Goal: Navigation & Orientation: Find specific page/section

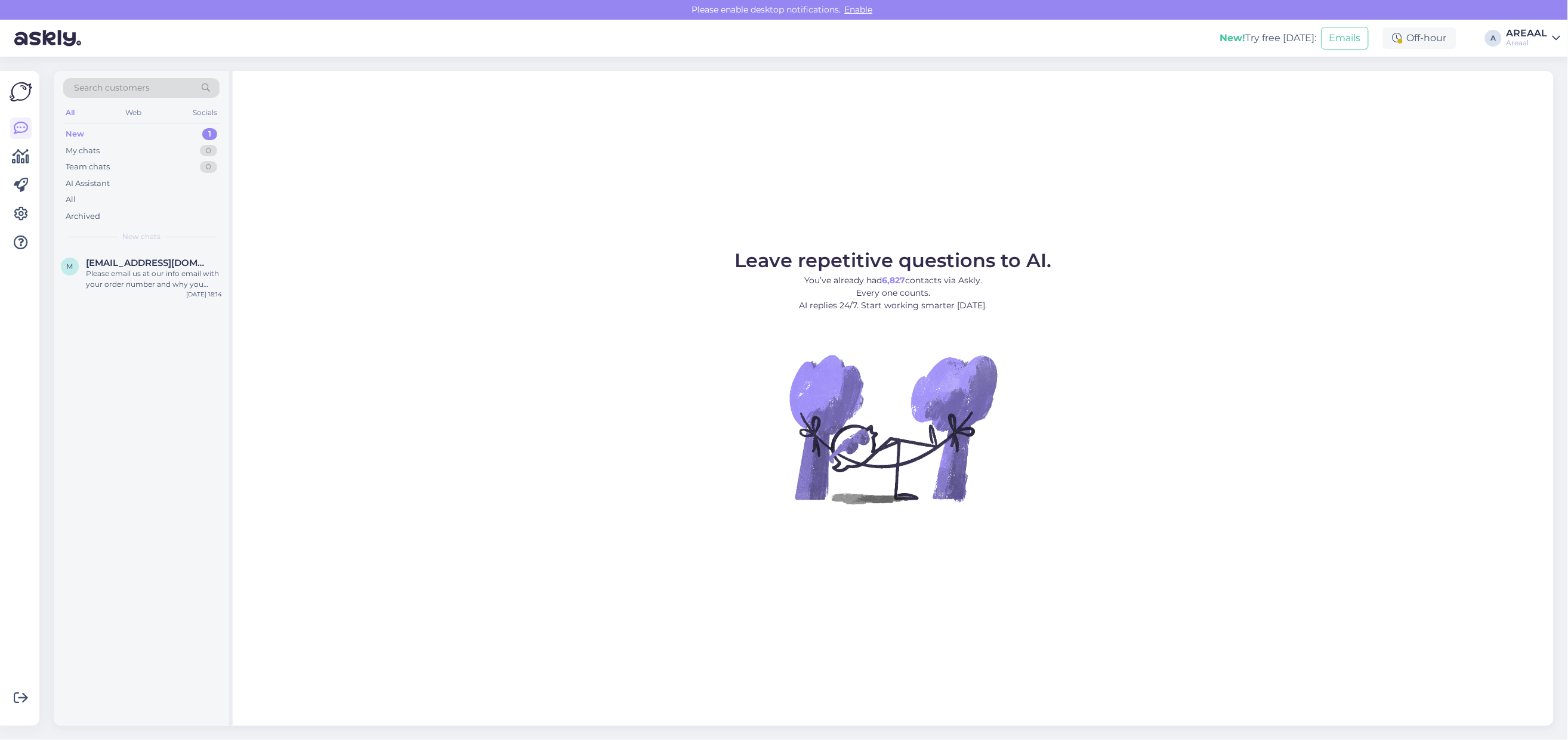
click at [192, 246] on div "Search customers All Web Socials New 1 My chats 0 Team chats 0 AI Assistant All…" at bounding box center [141, 160] width 175 height 179
click at [194, 264] on span "[EMAIL_ADDRESS][DOMAIN_NAME]" at bounding box center [148, 263] width 124 height 11
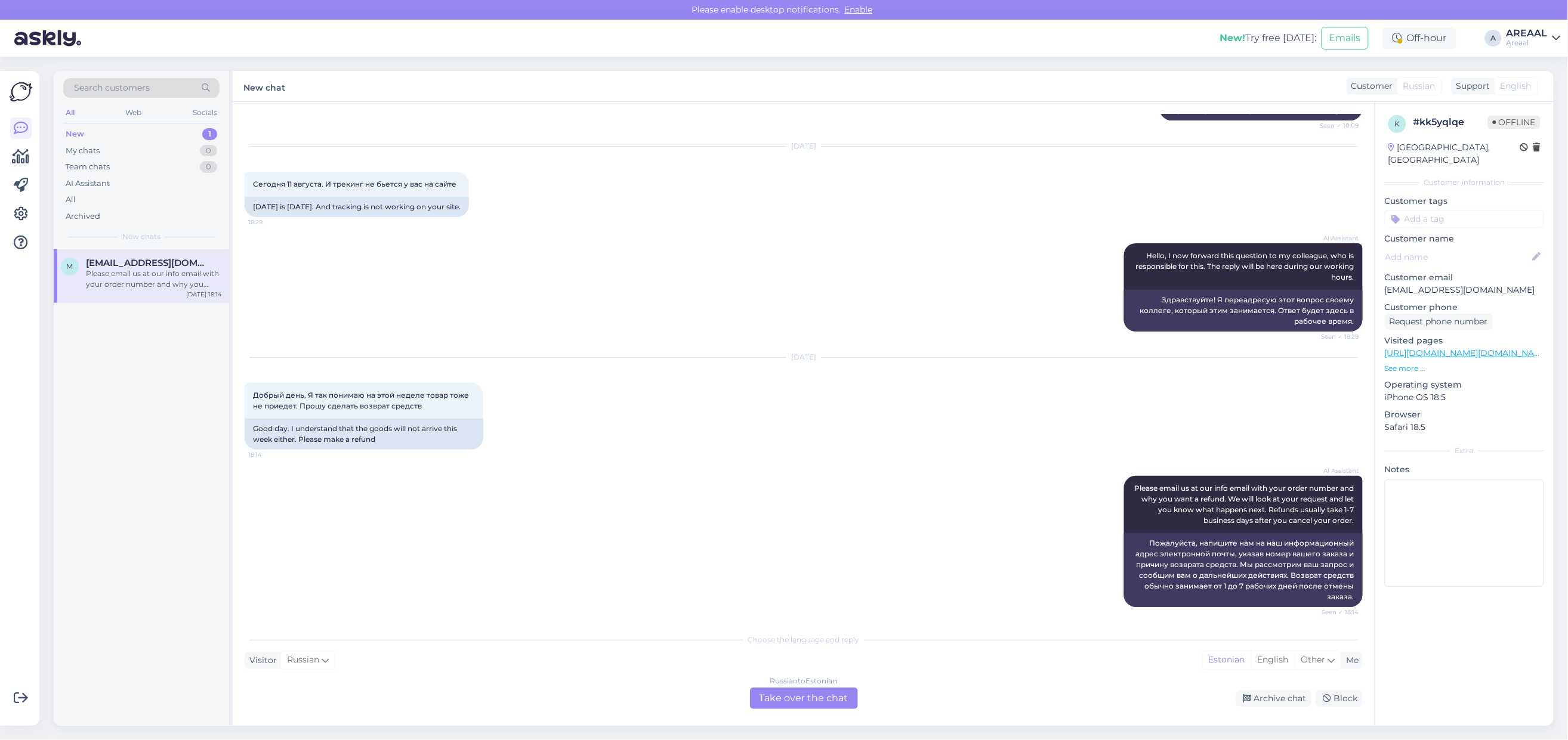
scroll to position [559, 0]
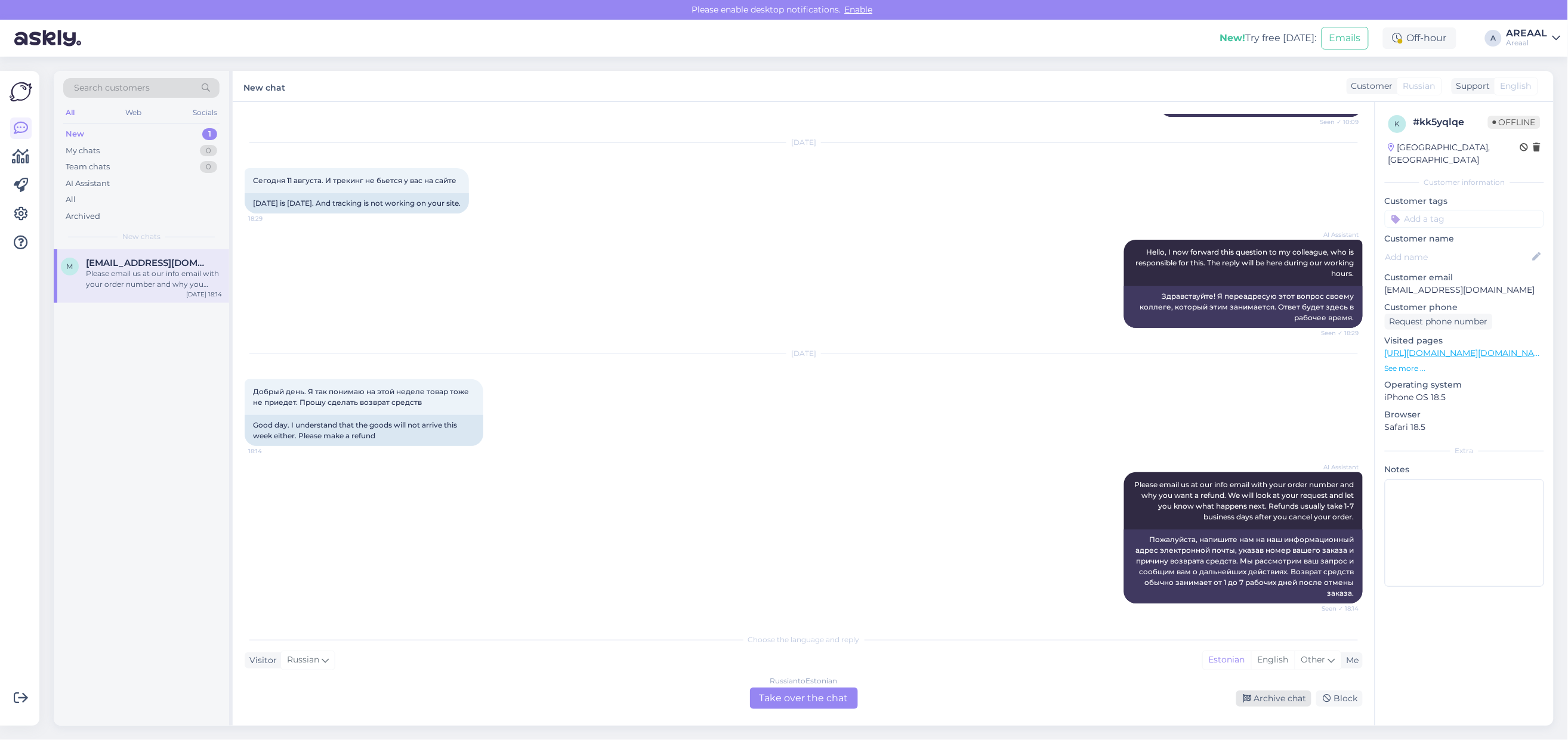
click at [1268, 698] on div "Archive chat" at bounding box center [1273, 699] width 75 height 16
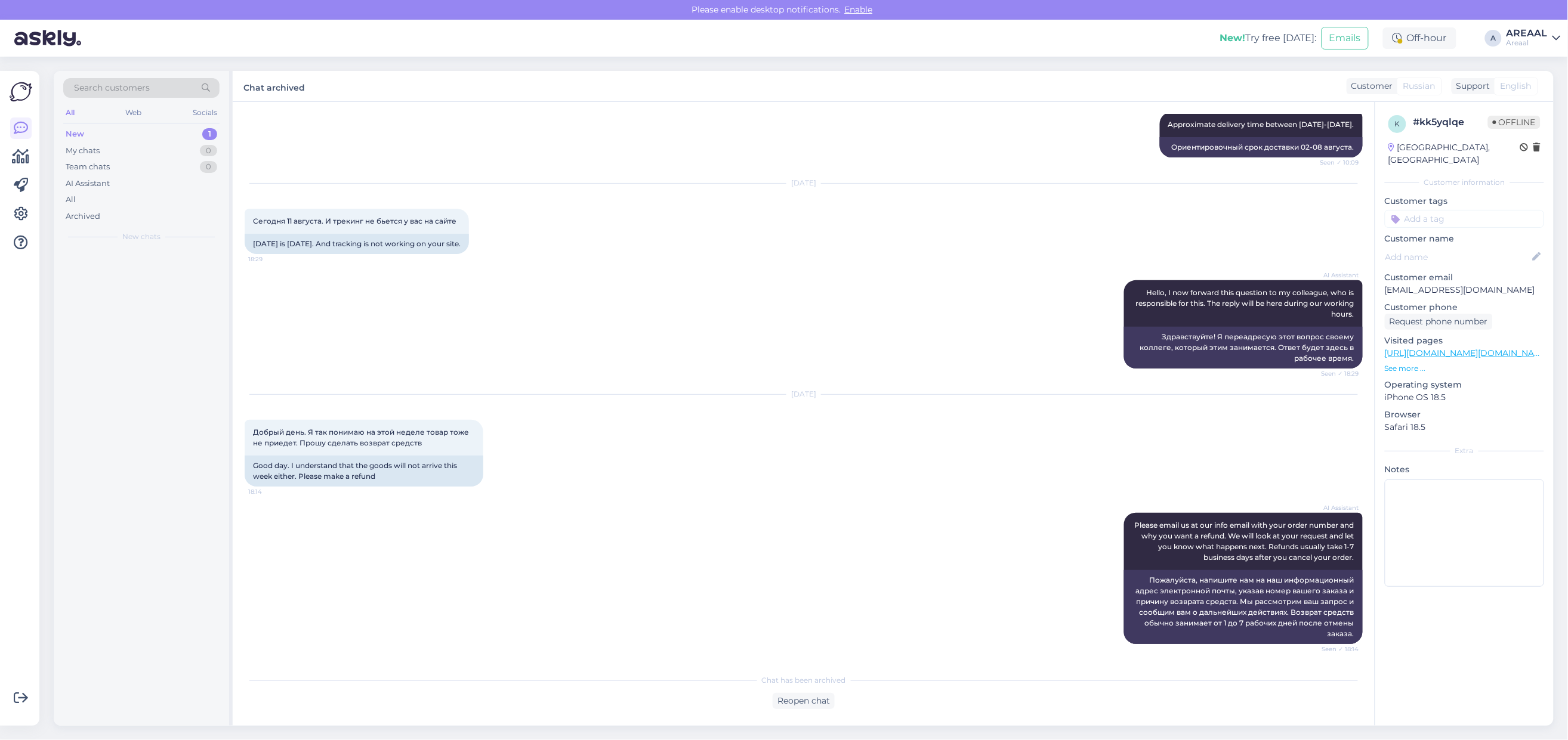
scroll to position [519, 0]
click at [1540, 34] on div "AREAAL" at bounding box center [1527, 33] width 41 height 9
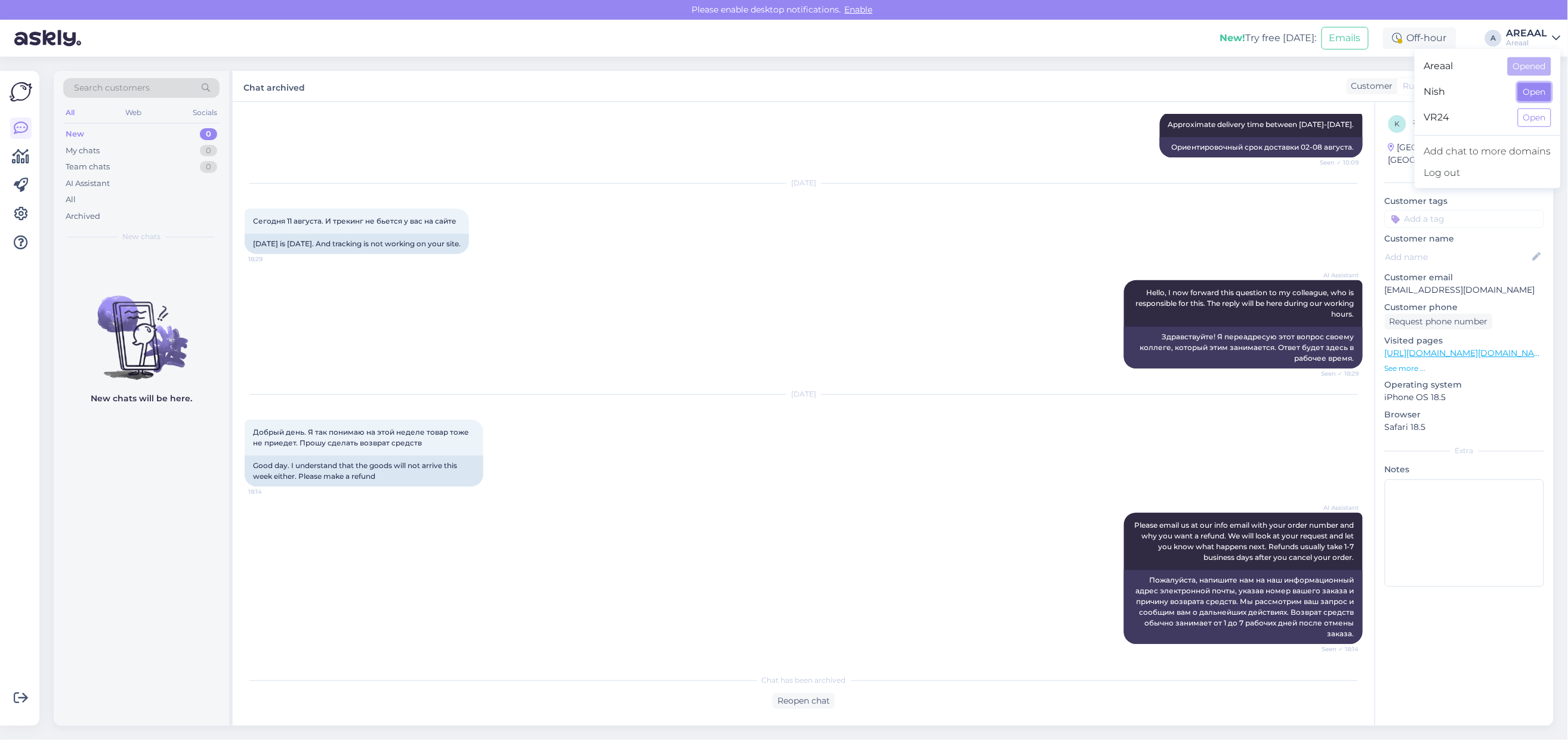
click at [1543, 91] on button "Open" at bounding box center [1534, 92] width 33 height 18
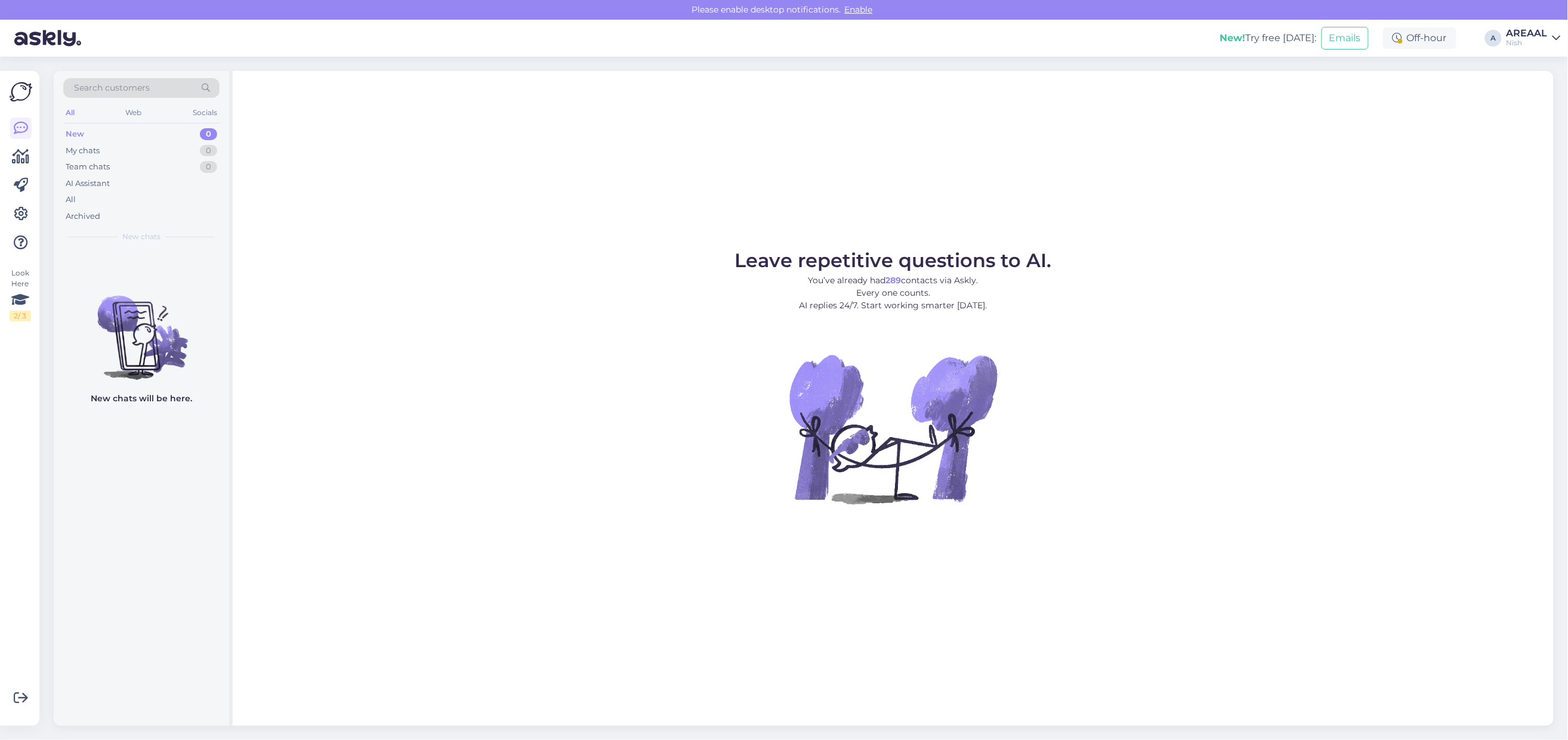
click at [1519, 34] on div "AREAAL" at bounding box center [1527, 33] width 41 height 9
click at [1526, 58] on button "Open" at bounding box center [1534, 66] width 33 height 18
click at [187, 204] on div "All" at bounding box center [141, 200] width 156 height 17
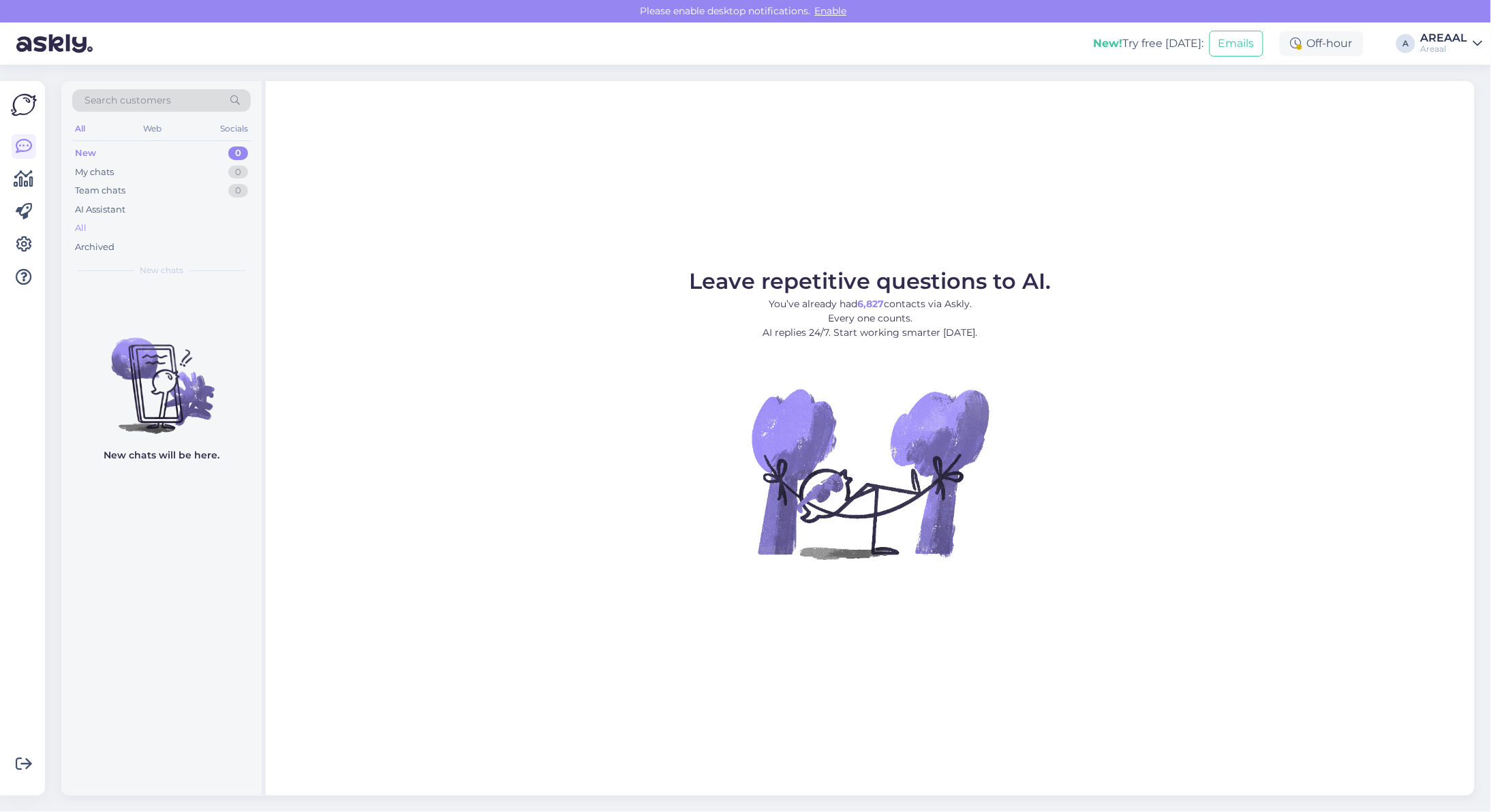
click at [202, 230] on div "All" at bounding box center [161, 228] width 179 height 19
click at [100, 236] on div "All" at bounding box center [161, 228] width 179 height 19
click at [93, 235] on div "All" at bounding box center [161, 228] width 179 height 19
click at [696, 160] on div "Leave repetitive questions to AI. You’ve already had 6,827 contacts via Askly. …" at bounding box center [870, 438] width 1209 height 715
click at [172, 219] on div "All" at bounding box center [161, 228] width 179 height 19
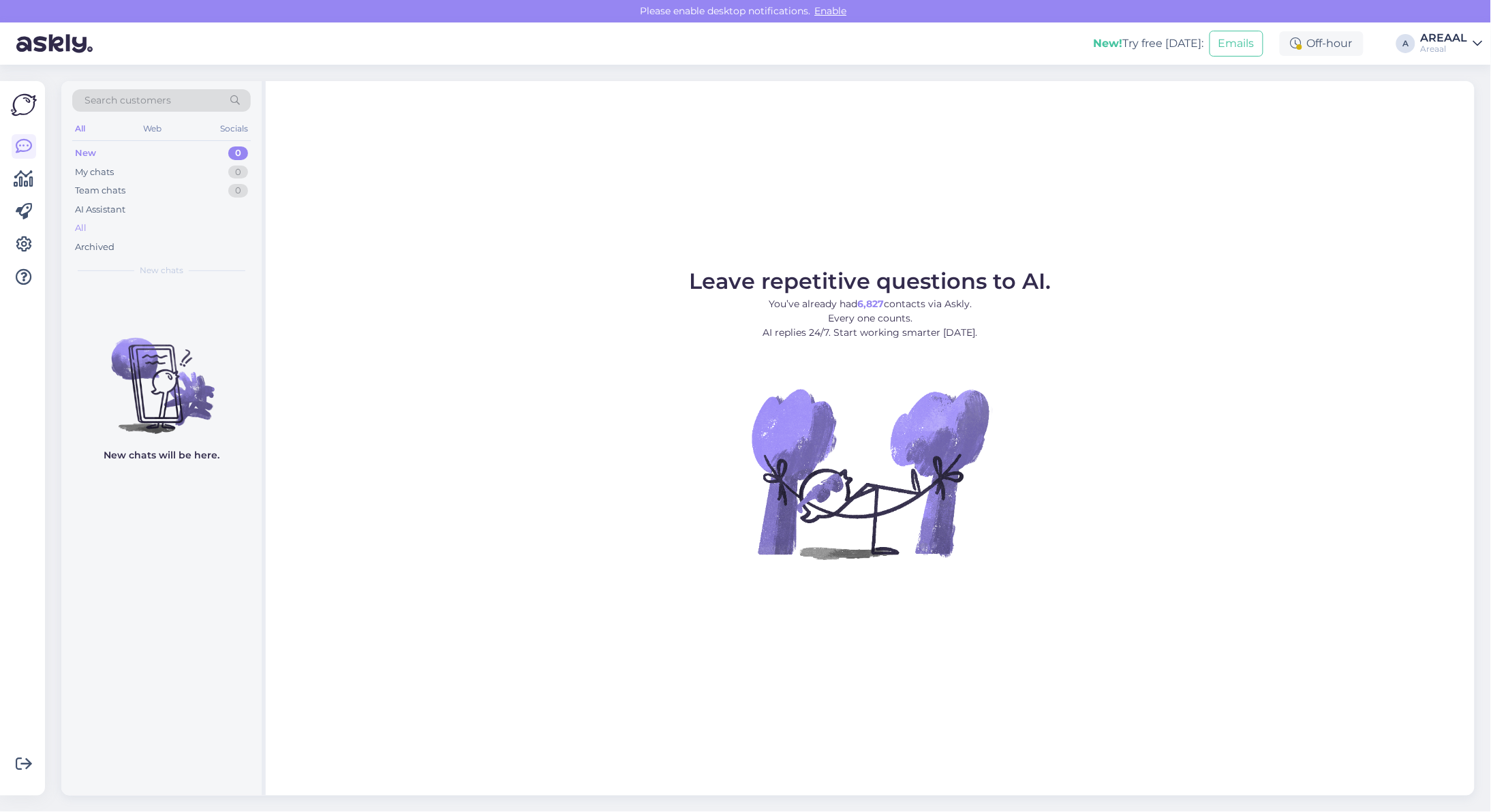
click at [107, 225] on div "All" at bounding box center [161, 228] width 179 height 19
click at [126, 223] on div "All" at bounding box center [161, 228] width 179 height 19
click at [158, 230] on div "All" at bounding box center [161, 228] width 179 height 19
click at [189, 226] on div "All" at bounding box center [161, 228] width 179 height 19
click at [161, 233] on div "All" at bounding box center [161, 228] width 179 height 19
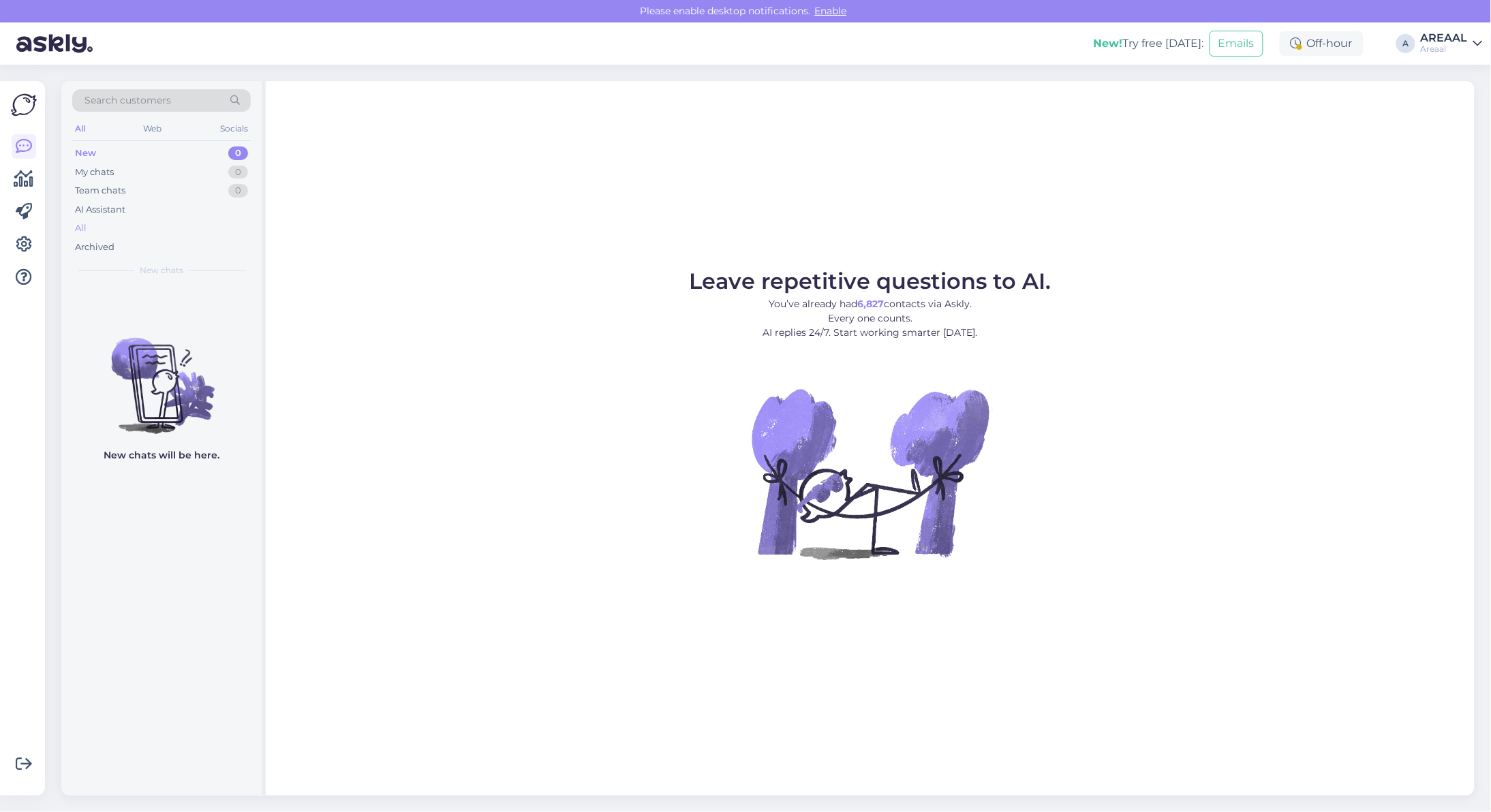
click at [206, 221] on div "All" at bounding box center [161, 228] width 179 height 19
click at [181, 227] on div "All" at bounding box center [161, 228] width 179 height 19
click at [148, 230] on div "All" at bounding box center [161, 228] width 179 height 19
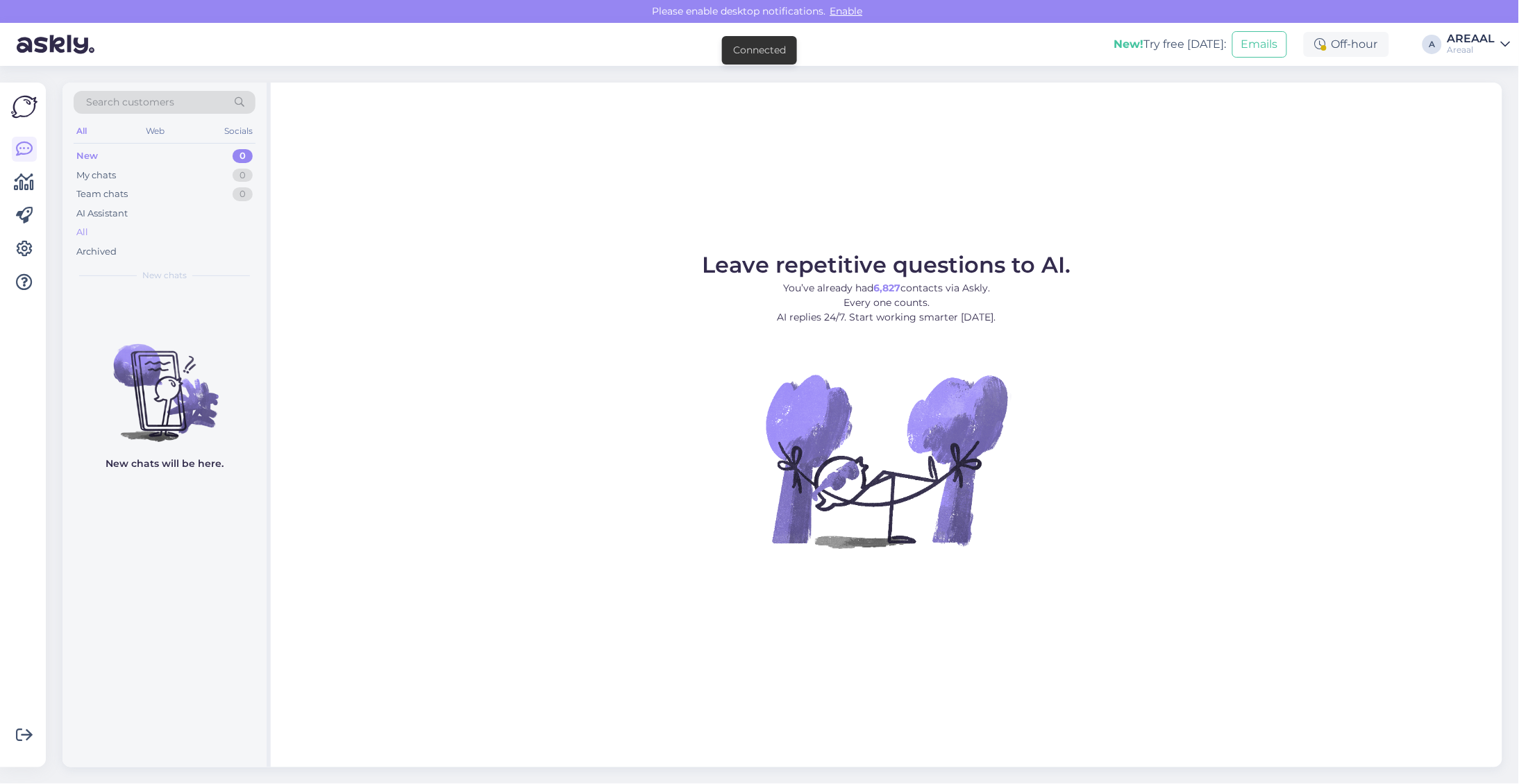
click at [176, 237] on div "All" at bounding box center [164, 232] width 182 height 20
click at [150, 233] on div "All" at bounding box center [164, 232] width 182 height 20
click at [210, 230] on div "All" at bounding box center [164, 232] width 182 height 20
click at [176, 227] on div "All" at bounding box center [164, 232] width 182 height 20
click at [139, 237] on div "All" at bounding box center [164, 232] width 182 height 20
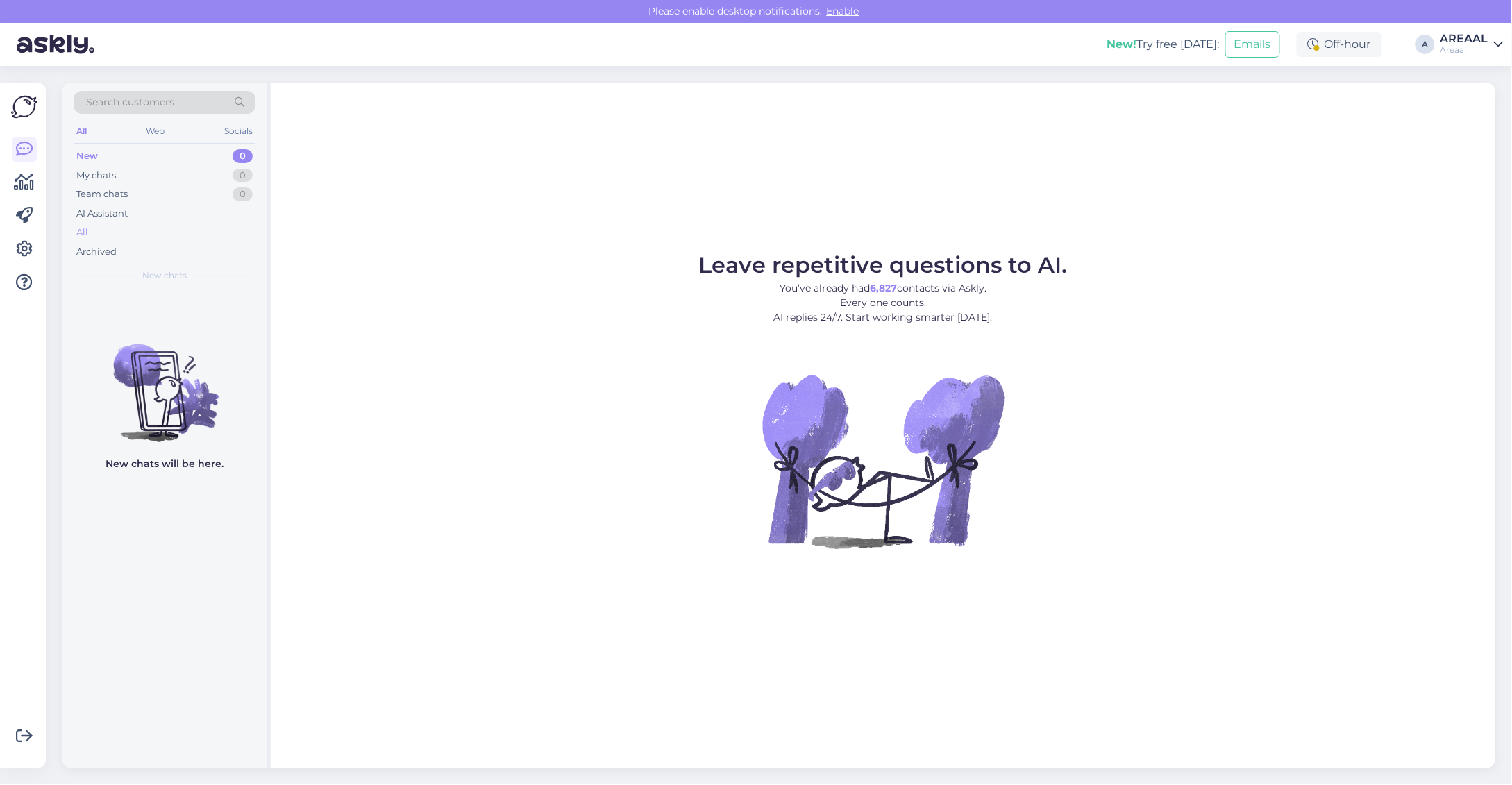
click at [158, 233] on div "All" at bounding box center [164, 232] width 182 height 20
click at [184, 234] on div "All" at bounding box center [164, 232] width 182 height 20
click at [161, 243] on div "Archived" at bounding box center [164, 252] width 182 height 20
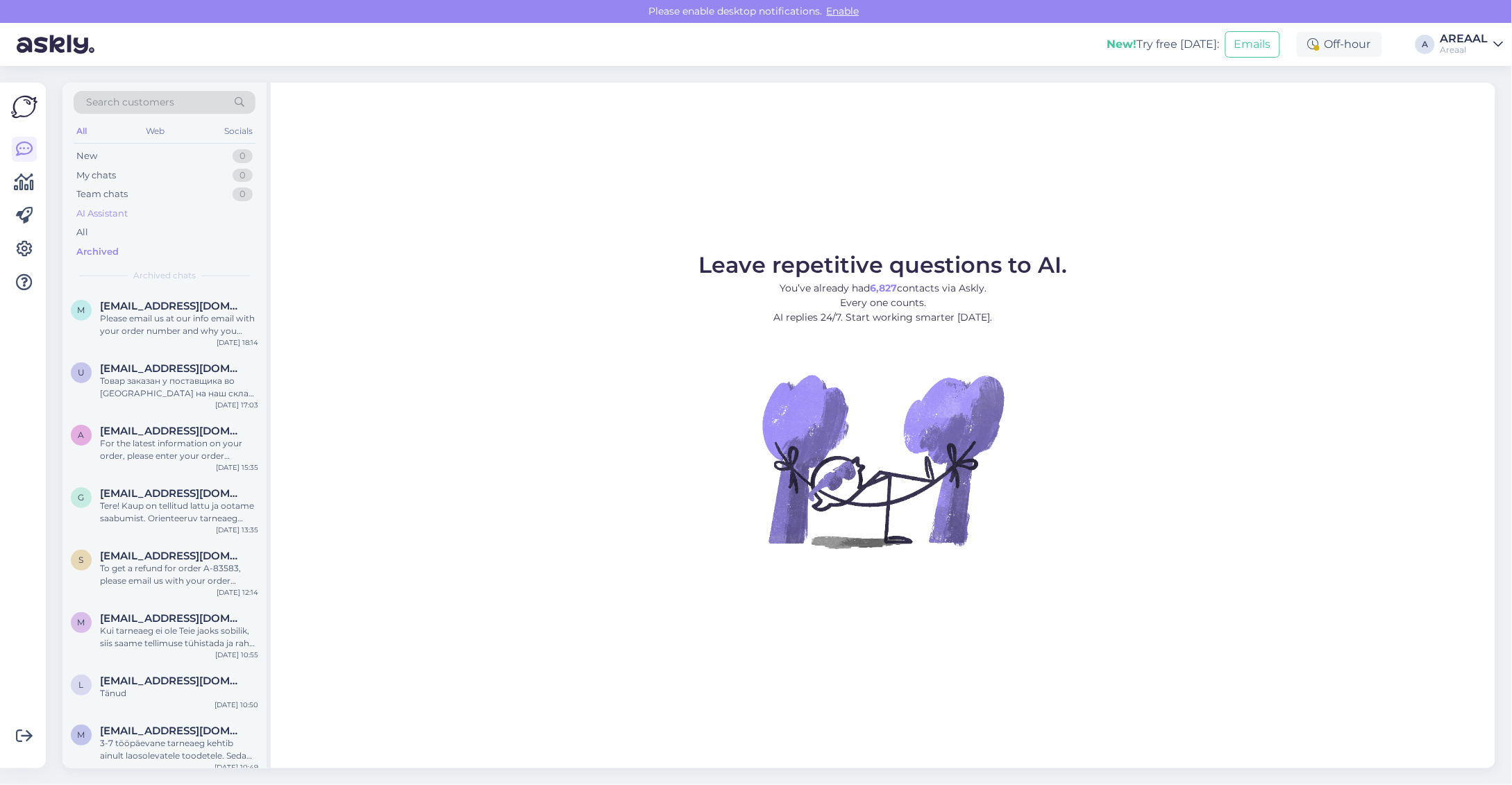
click at [150, 215] on div "AI Assistant" at bounding box center [164, 213] width 182 height 20
click at [146, 229] on div "All" at bounding box center [164, 232] width 182 height 20
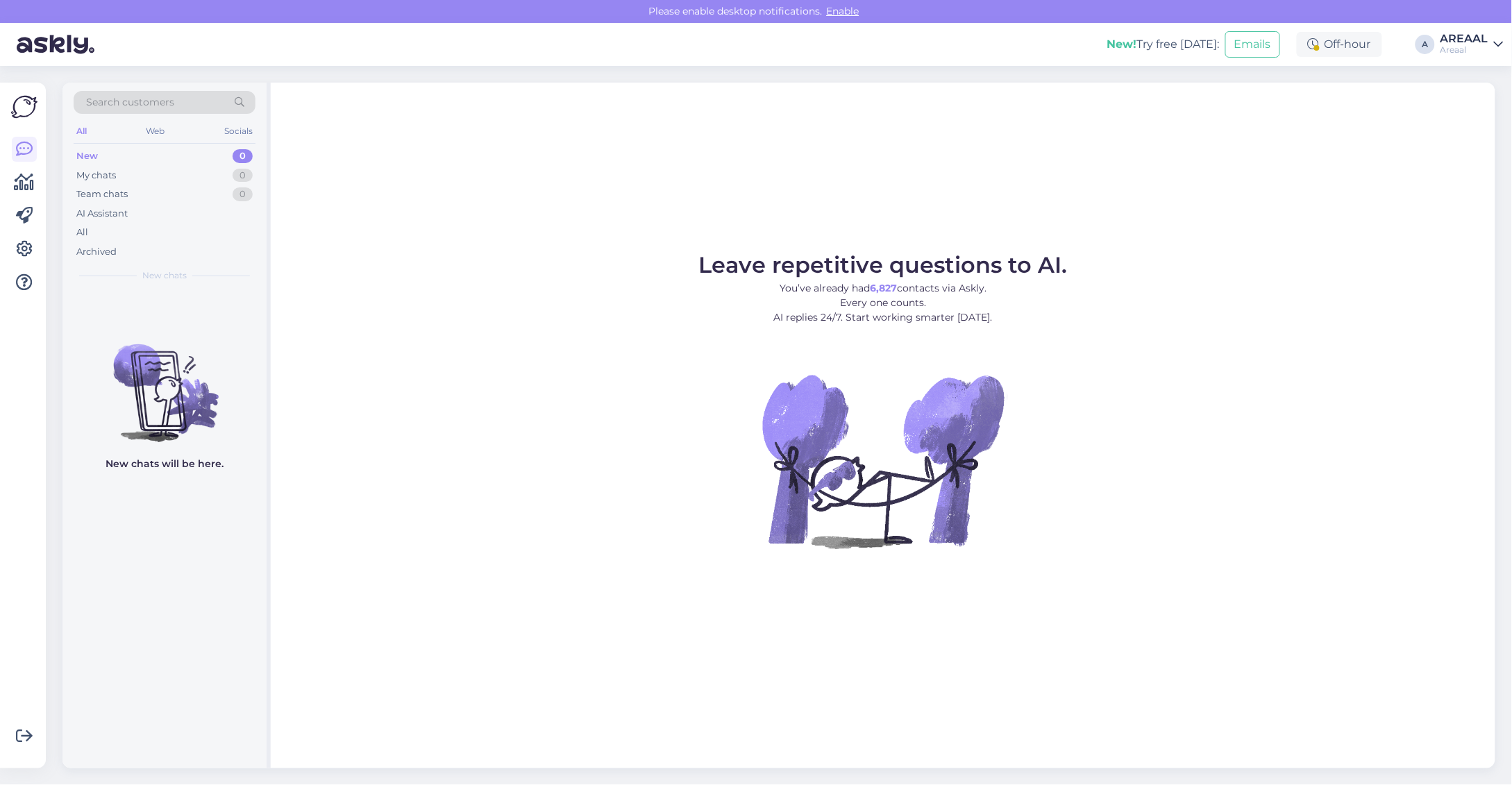
click at [198, 232] on div "All" at bounding box center [164, 232] width 182 height 20
click at [114, 235] on div "All" at bounding box center [164, 232] width 182 height 20
click at [1465, 156] on div "Leave repetitive questions to AI. You’ve already had 6,827 contacts via Askly. …" at bounding box center [883, 425] width 1225 height 686
click at [60, 240] on div "Search customers All Web Socials New 0 My chats 0 Team chats 0 AI Assistant All…" at bounding box center [783, 425] width 1458 height 719
click at [94, 238] on div "All" at bounding box center [164, 232] width 182 height 20
